Goal: Register for event/course

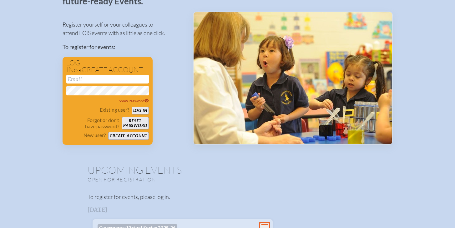
scroll to position [57, 0]
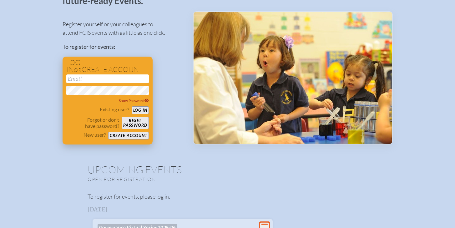
type input "[EMAIL_ADDRESS][DOMAIN_NAME]"
click at [141, 108] on button "Log in" at bounding box center [140, 110] width 17 height 8
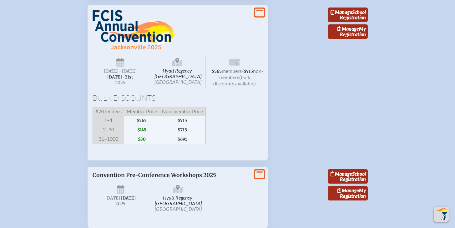
scroll to position [940, 0]
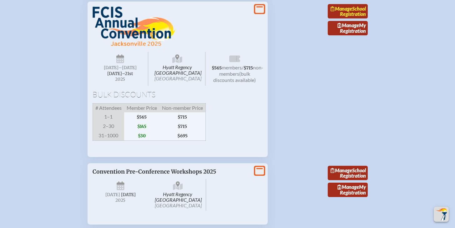
click at [359, 18] on link "Manage School Registration" at bounding box center [347, 11] width 40 height 14
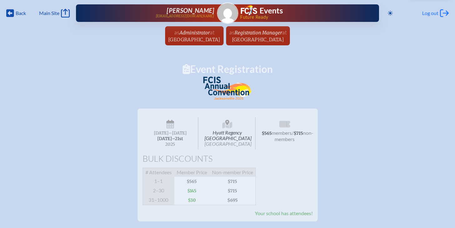
click at [433, 12] on span "Log out" at bounding box center [430, 13] width 16 height 6
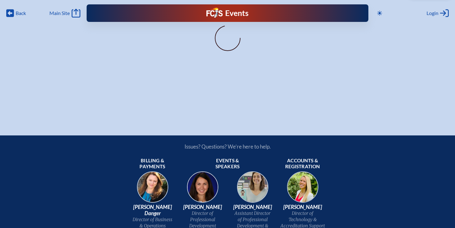
click at [421, 71] on div "Back Back Main Site Main Site Toggle to Dark Mode Close Login Area Log in or cr…" at bounding box center [227, 57] width 455 height 115
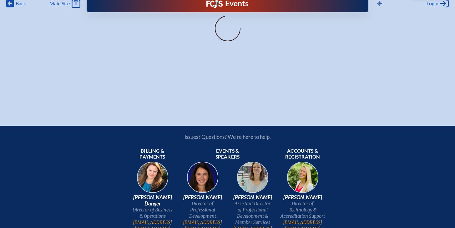
scroll to position [10, 2]
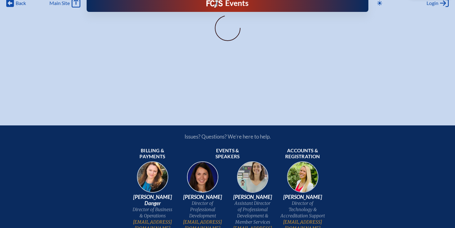
click at [277, 91] on div "Back Back Main Site Main Site Toggle to Dark Mode Close Login Area Log in or cr…" at bounding box center [227, 47] width 455 height 115
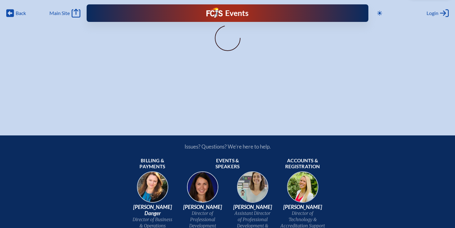
click at [422, 14] on div "Toggle to Dark Mode Close Login Area Log in or create account jparrish@holy-com…" at bounding box center [411, 13] width 74 height 10
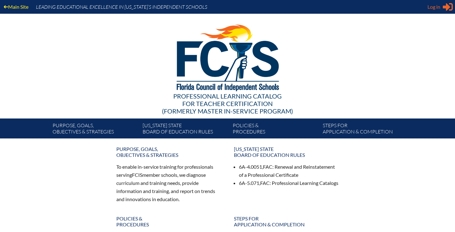
type input "[EMAIL_ADDRESS][DOMAIN_NAME]"
click at [436, 10] on span "Log in" at bounding box center [433, 6] width 13 height 7
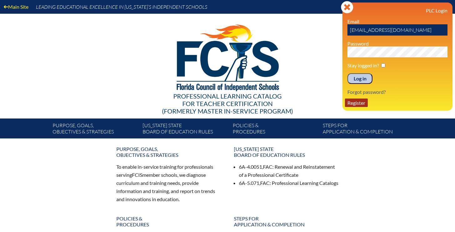
click at [358, 103] on link "Register" at bounding box center [356, 103] width 23 height 8
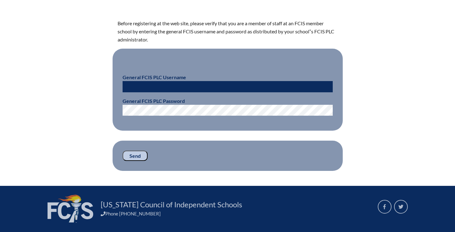
scroll to position [170, 0]
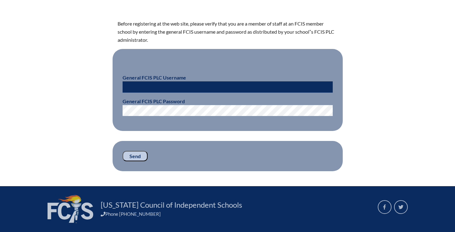
type input "[EMAIL_ADDRESS][DOMAIN_NAME]"
drag, startPoint x: 133, startPoint y: 154, endPoint x: 163, endPoint y: 138, distance: 33.3
click at [133, 154] on input "Send" at bounding box center [134, 156] width 25 height 11
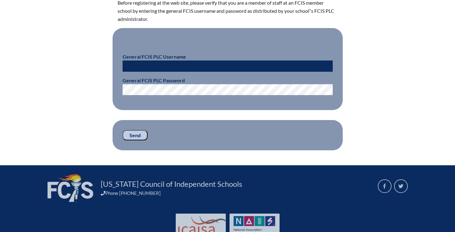
scroll to position [227, 0]
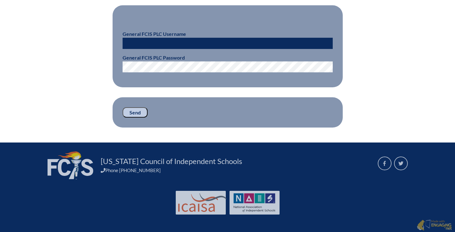
type input "[EMAIL_ADDRESS][DOMAIN_NAME]"
drag, startPoint x: 196, startPoint y: 42, endPoint x: 94, endPoint y: 43, distance: 102.2
click at [94, 43] on div "That is not the correct username/password. Access to Registration Before regist…" at bounding box center [227, 22] width 351 height 211
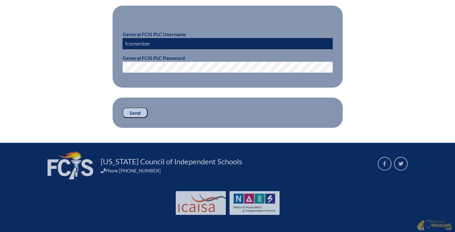
type input "fcismember"
click at [137, 114] on input "Send" at bounding box center [134, 113] width 25 height 11
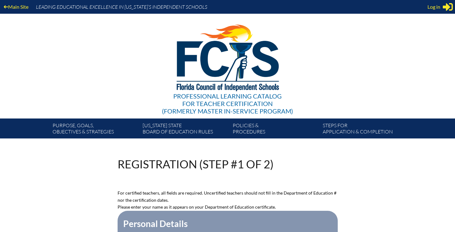
scroll to position [227, 0]
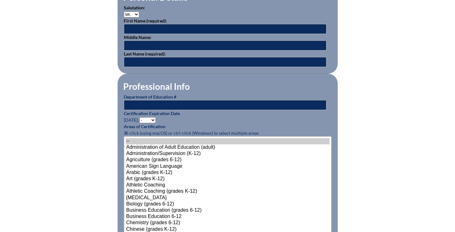
type input "[EMAIL_ADDRESS][DOMAIN_NAME]"
click at [137, 30] on input "text" at bounding box center [225, 29] width 202 height 10
type input "[PERSON_NAME]"
type input "F"
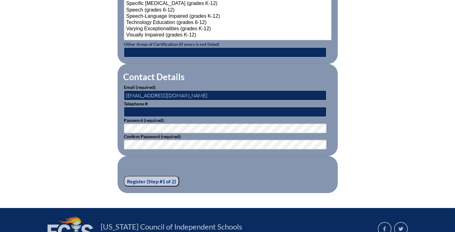
scroll to position [846, 0]
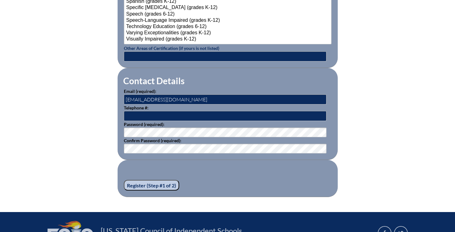
type input "Fitzgerald"
drag, startPoint x: 201, startPoint y: 97, endPoint x: 102, endPoint y: 90, distance: 99.3
type input "pfitzgerald@hces.org"
type input "8503831007"
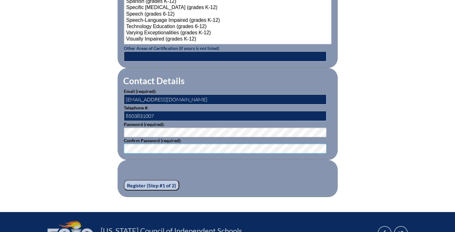
click at [124, 180] on input "Register (Step #1 of 2)" at bounding box center [151, 185] width 55 height 11
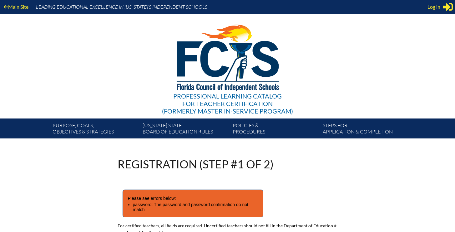
type input "[EMAIL_ADDRESS][DOMAIN_NAME]"
click at [298, 167] on div "Registration (Step #1 of 2)" at bounding box center [227, 164] width 220 height 11
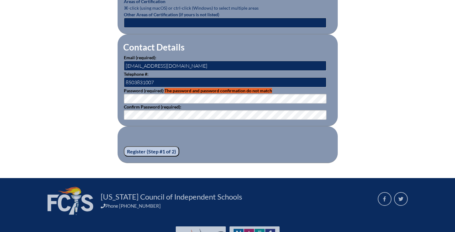
scroll to position [384, 0]
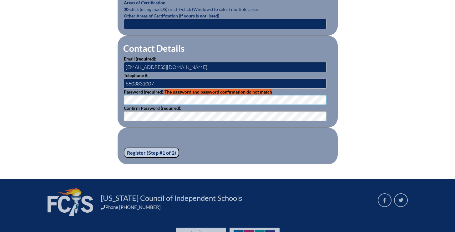
click at [143, 149] on input "Register (Step #1 of 2)" at bounding box center [151, 153] width 55 height 11
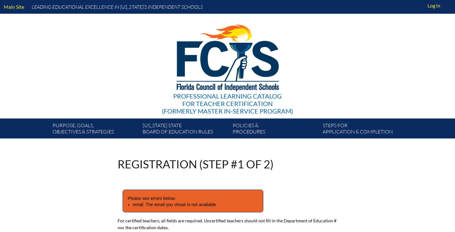
type input "[EMAIL_ADDRESS][DOMAIN_NAME]"
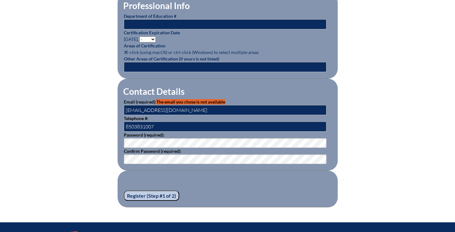
scroll to position [344, 0]
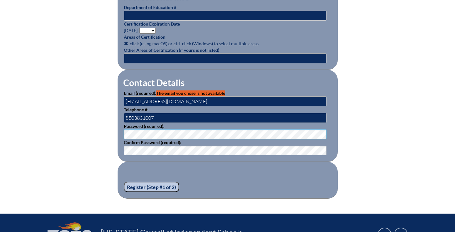
click at [101, 128] on div "Registration (Step #1 of 2) Please see errors below: email: The email you chose…" at bounding box center [227, 6] width 351 height 385
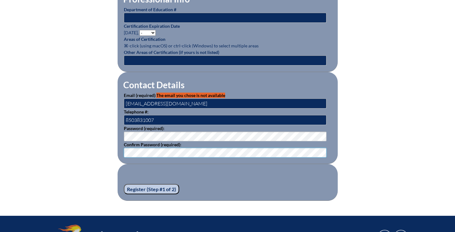
scroll to position [342, 0]
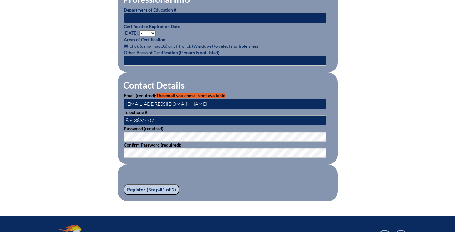
click at [157, 187] on input "Register (Step #1 of 2)" at bounding box center [151, 190] width 55 height 11
drag, startPoint x: 194, startPoint y: 102, endPoint x: 91, endPoint y: 100, distance: 103.5
click at [90, 100] on div "Registration (Step #1 of 2) Please see errors below: email: The email you chose…" at bounding box center [227, 9] width 351 height 385
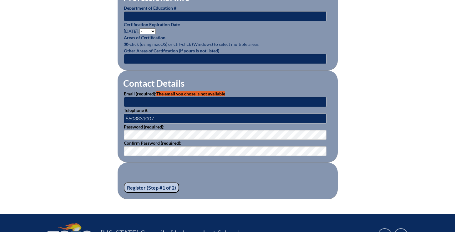
scroll to position [345, 0]
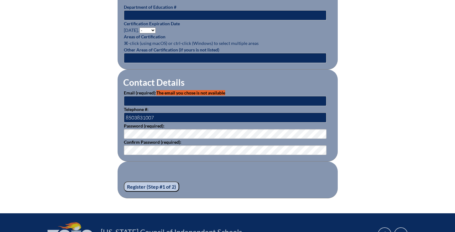
type input "[EMAIL_ADDRESS][DOMAIN_NAME]"
drag, startPoint x: 179, startPoint y: 99, endPoint x: 107, endPoint y: 99, distance: 72.2
click at [107, 99] on div "Registration (Step #1 of 2) Please see errors below: email: The email you chose…" at bounding box center [227, 6] width 351 height 385
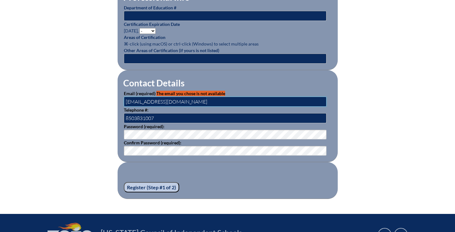
type input "[EMAIL_ADDRESS][DOMAIN_NAME]"
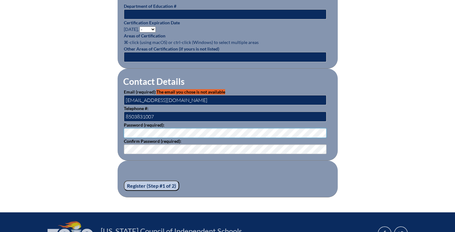
click at [114, 127] on div "Registration (Step #1 of 2) Please see errors below: email: The email you chose…" at bounding box center [227, 5] width 351 height 385
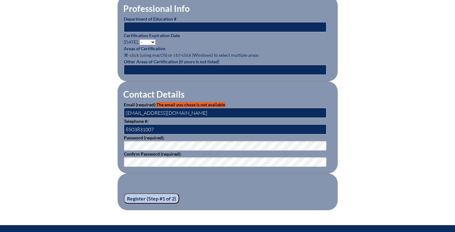
scroll to position [335, 0]
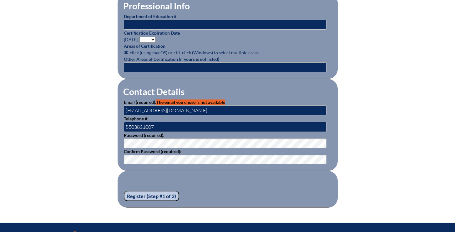
drag, startPoint x: 149, startPoint y: 197, endPoint x: 139, endPoint y: 191, distance: 11.2
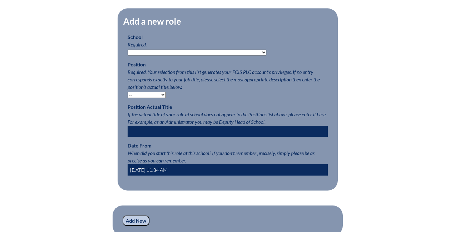
click at [148, 55] on select "-- [MEDICAL_DATA] Inspired Academy Academy at [GEOGRAPHIC_DATA] Academy at the …" at bounding box center [196, 53] width 139 height 6
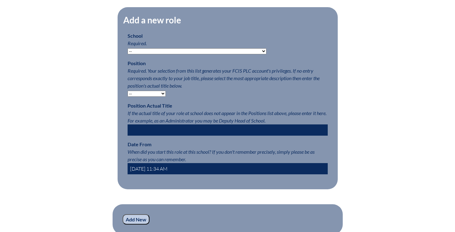
select select "24071"
click at [127, 52] on select "-- [MEDICAL_DATA] Inspired Academy Academy at [GEOGRAPHIC_DATA] Academy at the …" at bounding box center [196, 51] width 139 height 6
click at [142, 97] on select "-- Teacher PLC Coordinator Head of School Administrator" at bounding box center [146, 94] width 38 height 6
select select "20535"
click at [127, 94] on select "-- Teacher PLC Coordinator Head of School Administrator" at bounding box center [146, 94] width 38 height 6
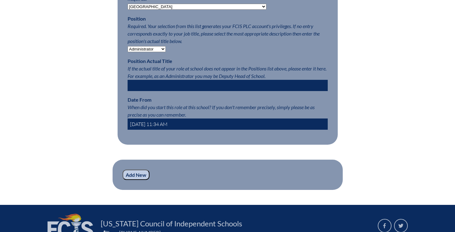
scroll to position [349, 0]
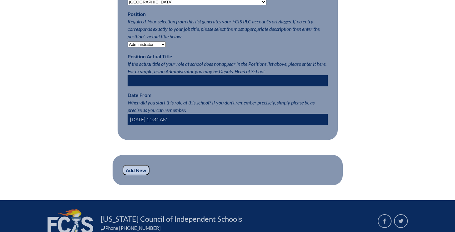
click at [162, 81] on input "text" at bounding box center [227, 80] width 200 height 11
type input "Director of Technology"
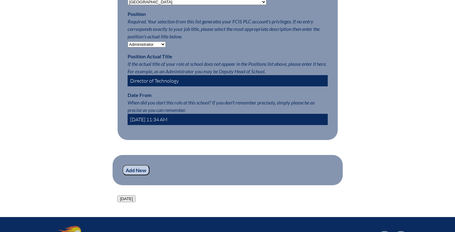
drag, startPoint x: 192, startPoint y: 123, endPoint x: 116, endPoint y: 118, distance: 76.1
click at [116, 118] on div "Registration (Step #2 of 2): Add Roles Please complete your registration by add…" at bounding box center [227, 9] width 351 height 387
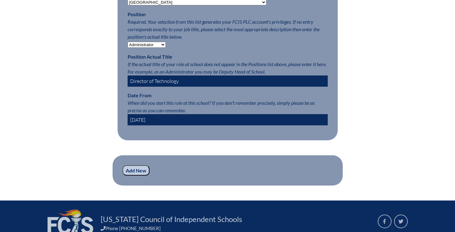
type input "[DATE]"
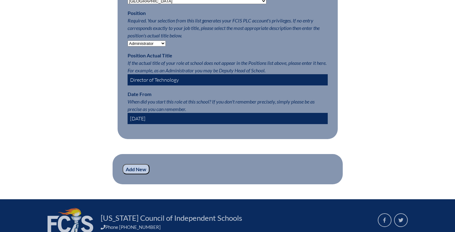
drag, startPoint x: 140, startPoint y: 179, endPoint x: 138, endPoint y: 174, distance: 5.2
click at [140, 175] on input "Add New" at bounding box center [135, 169] width 27 height 11
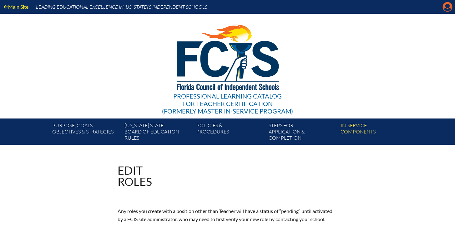
click at [449, 7] on icon at bounding box center [447, 7] width 10 height 10
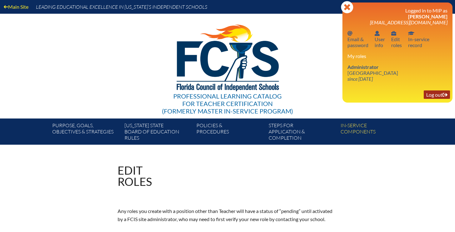
click at [439, 93] on link "Log out Log out" at bounding box center [436, 95] width 26 height 8
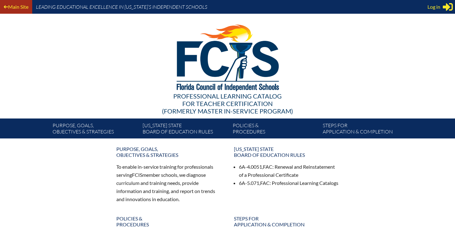
type input "[EMAIL_ADDRESS][DOMAIN_NAME]"
click at [18, 7] on link "Main Site" at bounding box center [16, 6] width 30 height 8
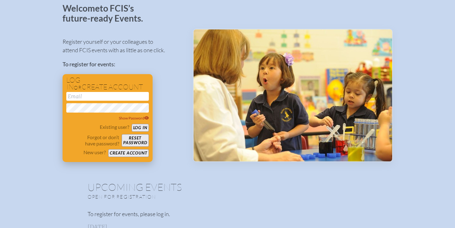
scroll to position [62, 0]
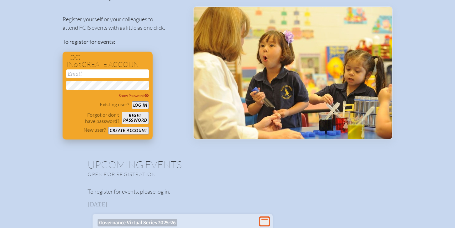
type input "jparrish@holy-comforter.org"
click at [141, 104] on button "Log in" at bounding box center [140, 105] width 17 height 8
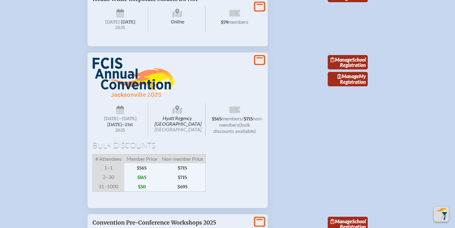
scroll to position [934, 0]
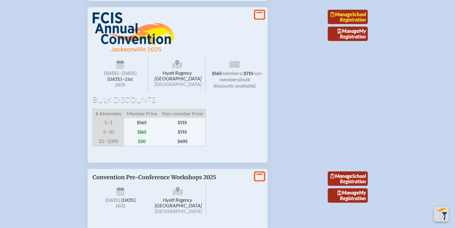
click at [359, 24] on link "Manage School Registration" at bounding box center [347, 17] width 40 height 14
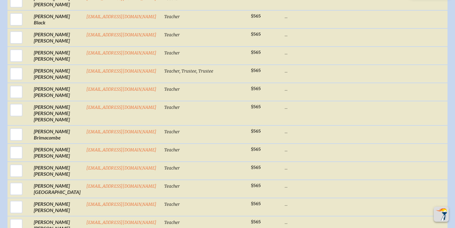
scroll to position [250, 0]
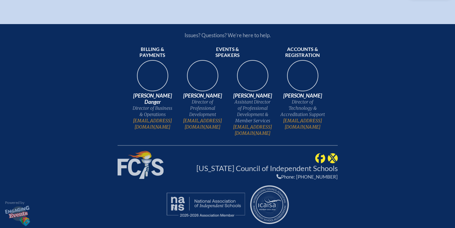
scroll to position [0, 0]
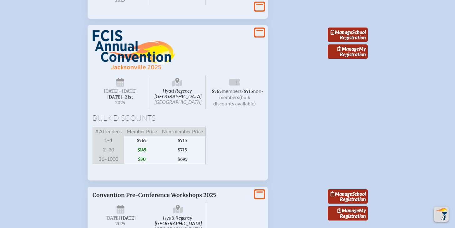
scroll to position [921, 0]
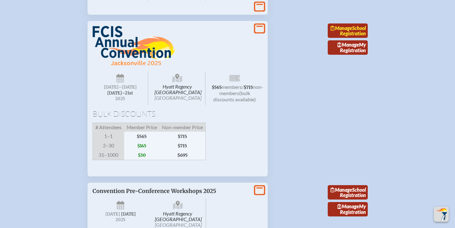
click at [350, 38] on link "Manage School Registration" at bounding box center [347, 30] width 40 height 14
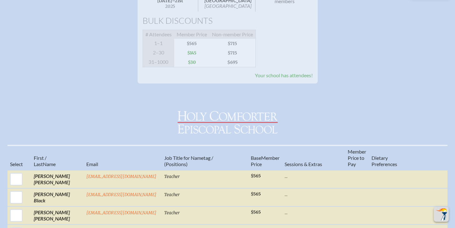
scroll to position [141, 0]
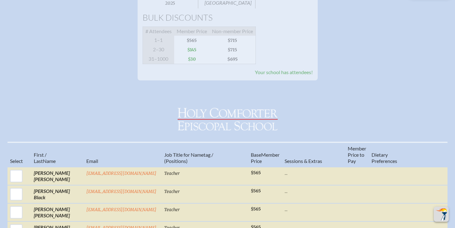
click at [272, 75] on span "Your school has attendees!" at bounding box center [284, 72] width 58 height 6
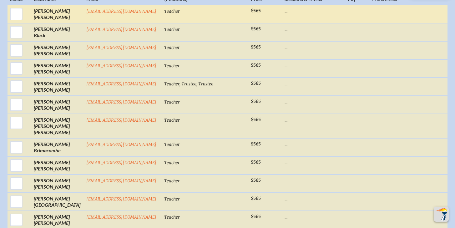
scroll to position [303, 0]
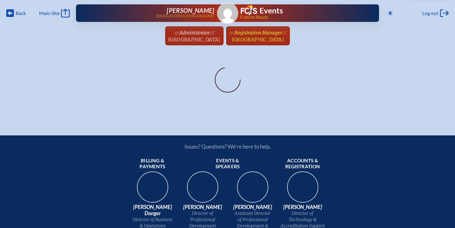
click at [287, 36] on span "at [GEOGRAPHIC_DATA]" at bounding box center [259, 36] width 55 height 14
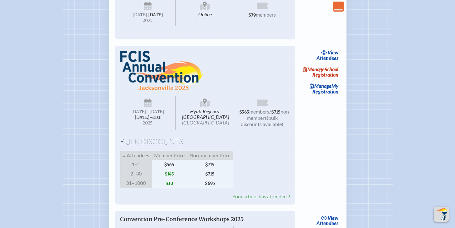
scroll to position [800, 0]
click at [332, 62] on link "view Attendees" at bounding box center [327, 55] width 25 height 14
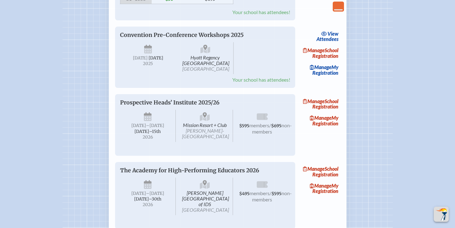
scroll to position [969, 0]
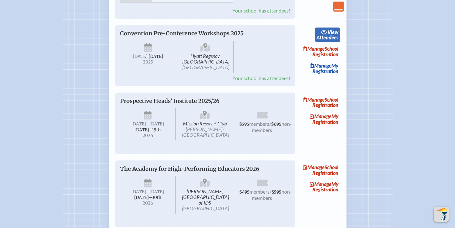
click at [327, 35] on span "view" at bounding box center [332, 32] width 11 height 6
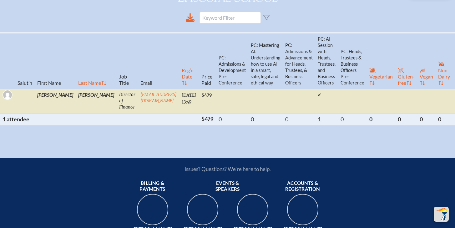
scroll to position [202, 0]
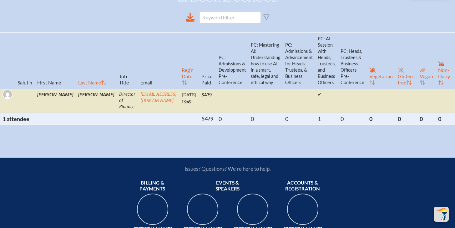
click at [248, 66] on th "PC: Mastering AI: Understanding how to use AI in a smart, safe, legal and ethic…" at bounding box center [265, 60] width 34 height 56
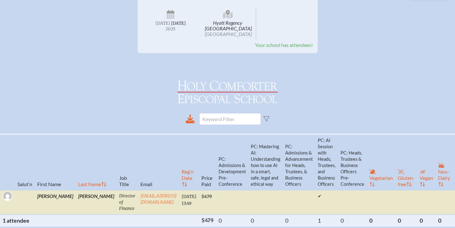
scroll to position [0, 5]
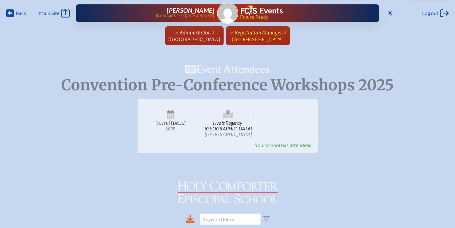
click at [272, 31] on span "Registration Manager" at bounding box center [257, 33] width 47 height 6
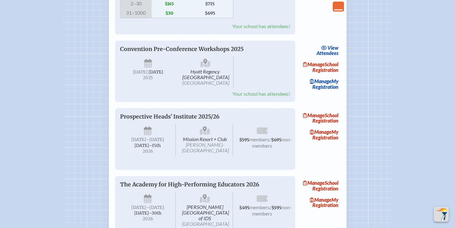
scroll to position [963, 0]
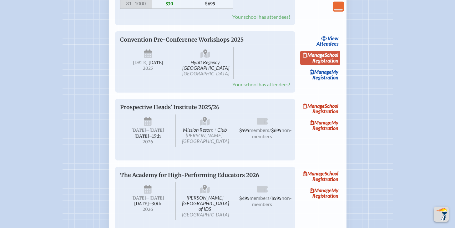
click at [331, 65] on link "Manage School Registration" at bounding box center [320, 58] width 40 height 14
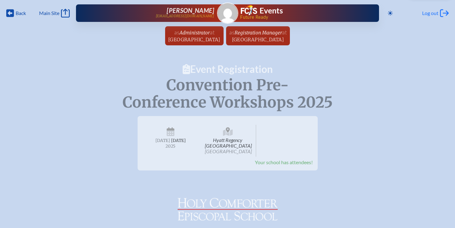
click at [434, 11] on span "Log out" at bounding box center [430, 13] width 16 height 6
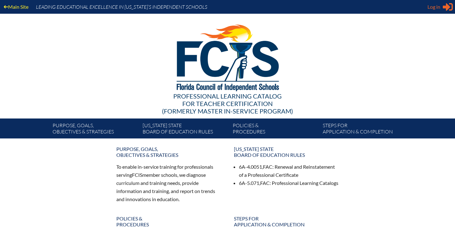
type input "[EMAIL_ADDRESS][DOMAIN_NAME]"
click at [443, 7] on icon at bounding box center [447, 7] width 10 height 8
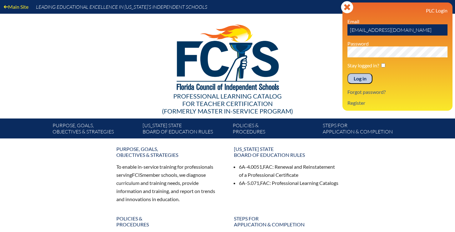
click at [357, 79] on input "Log in" at bounding box center [359, 78] width 25 height 11
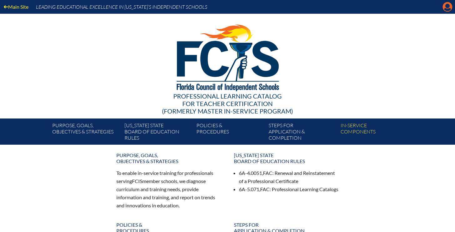
click at [447, 6] on icon "Manage account" at bounding box center [447, 7] width 10 height 10
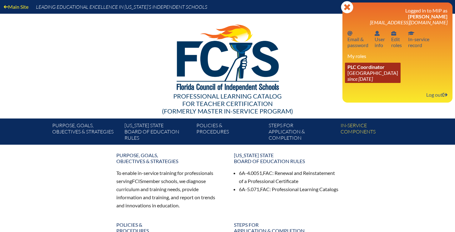
click at [383, 77] on link "PLC Coordinator Holy Comforter Episcopal School since 2006 Jun 1" at bounding box center [373, 73] width 56 height 20
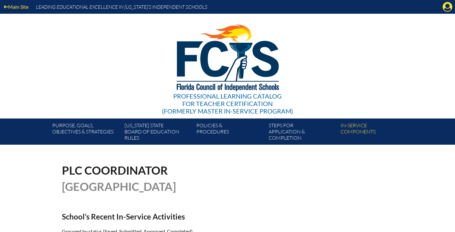
scroll to position [0, 0]
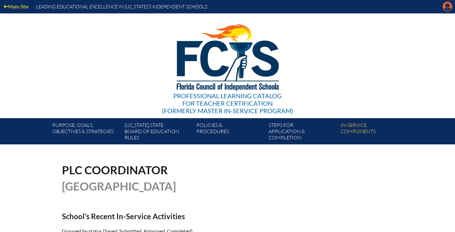
click at [445, 6] on icon at bounding box center [447, 7] width 10 height 10
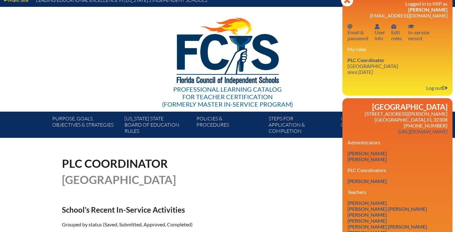
scroll to position [8, 0]
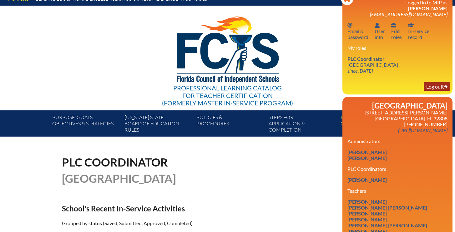
click at [438, 86] on link "Log out Log out" at bounding box center [436, 86] width 26 height 8
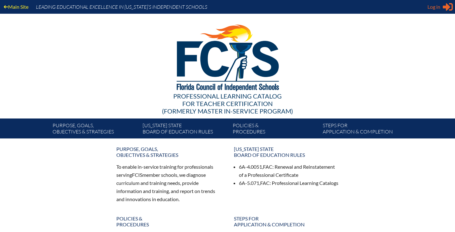
type input "[EMAIL_ADDRESS][DOMAIN_NAME]"
click at [442, 7] on icon at bounding box center [447, 7] width 10 height 8
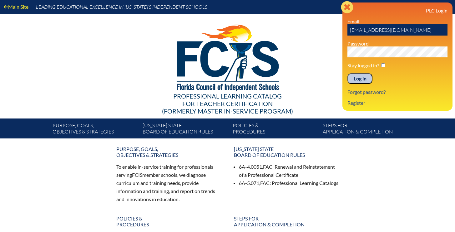
click at [345, 6] on icon "Close" at bounding box center [347, 7] width 12 height 12
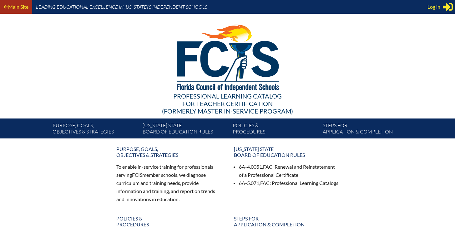
click at [17, 5] on link "Main Site" at bounding box center [16, 6] width 30 height 8
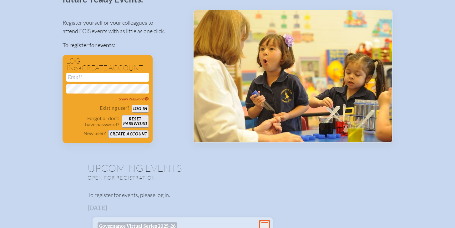
scroll to position [58, 0]
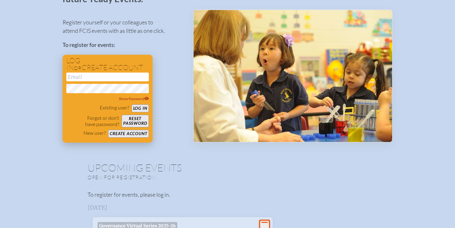
type input "[EMAIL_ADDRESS][DOMAIN_NAME]"
drag, startPoint x: 122, startPoint y: 77, endPoint x: 81, endPoint y: 69, distance: 41.1
click at [168, 46] on p "To register for events:" at bounding box center [122, 45] width 120 height 8
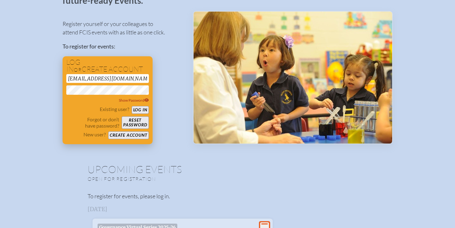
scroll to position [57, 0]
click at [129, 134] on button "Create account" at bounding box center [128, 135] width 40 height 8
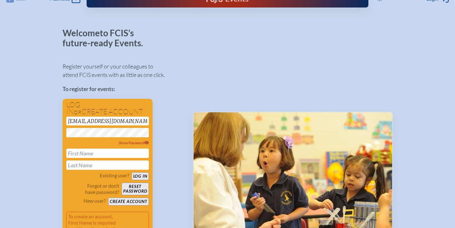
scroll to position [0, 0]
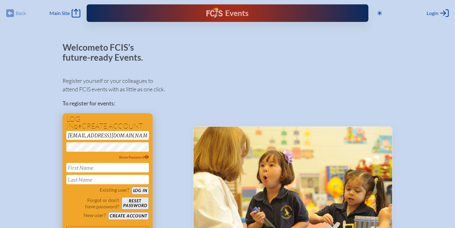
click at [93, 169] on input "text" at bounding box center [107, 167] width 82 height 9
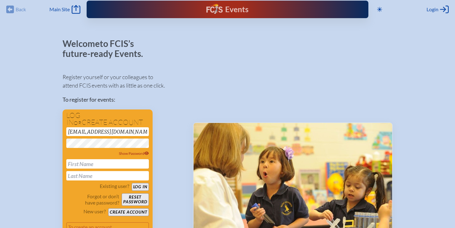
scroll to position [2, 3]
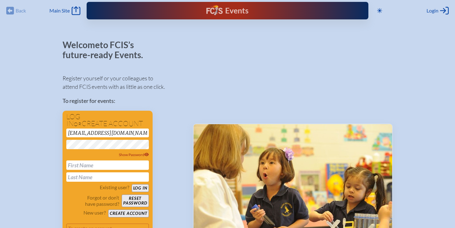
drag, startPoint x: 334, startPoint y: 71, endPoint x: 337, endPoint y: 71, distance: 3.1
click at [334, 71] on div at bounding box center [293, 148] width 200 height 217
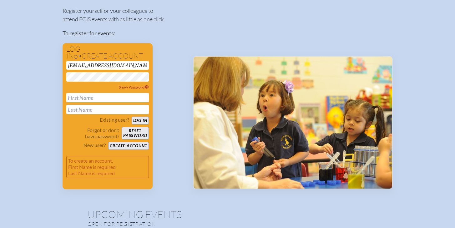
scroll to position [73, 3]
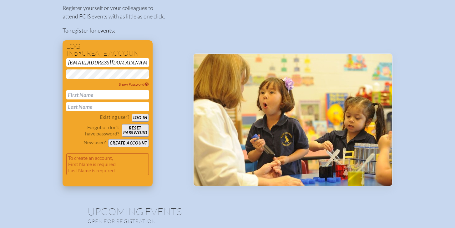
click at [85, 94] on input "text" at bounding box center [107, 94] width 82 height 9
type input "[PERSON_NAME]"
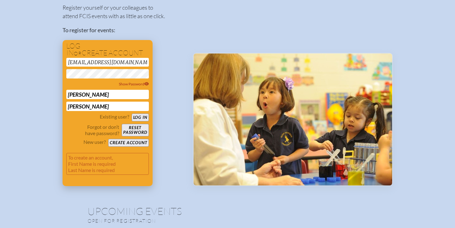
type input "[PERSON_NAME]"
drag, startPoint x: 133, startPoint y: 143, endPoint x: 249, endPoint y: 139, distance: 116.0
click at [133, 143] on button "Create account" at bounding box center [128, 143] width 40 height 8
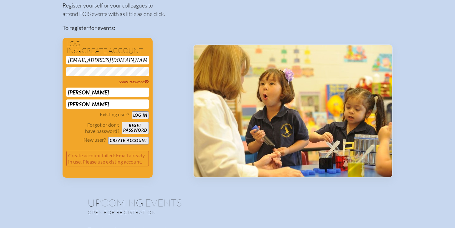
scroll to position [76, 3]
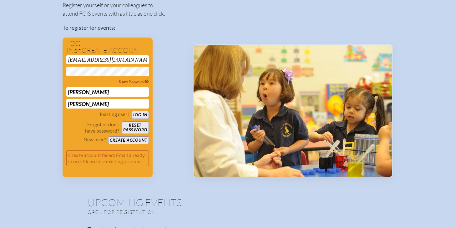
drag, startPoint x: 136, startPoint y: 60, endPoint x: 29, endPoint y: 58, distance: 106.9
type input "[EMAIL_ADDRESS][DOMAIN_NAME]"
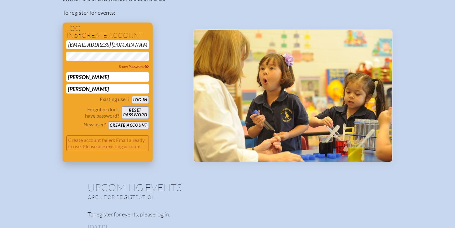
scroll to position [91, 0]
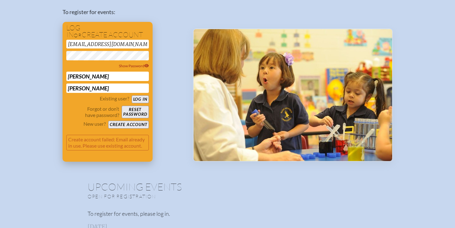
click at [141, 99] on button "Log in" at bounding box center [140, 99] width 17 height 8
click at [173, 36] on div "Register yourself or your colleagues to attend FCIS events with as little as on…" at bounding box center [122, 71] width 120 height 182
